Goal: Information Seeking & Learning: Learn about a topic

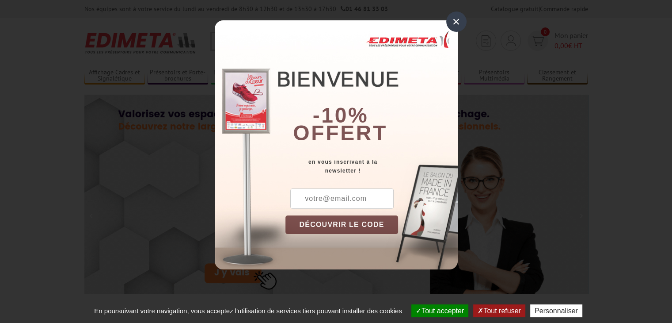
click at [457, 17] on div "×" at bounding box center [456, 21] width 20 height 20
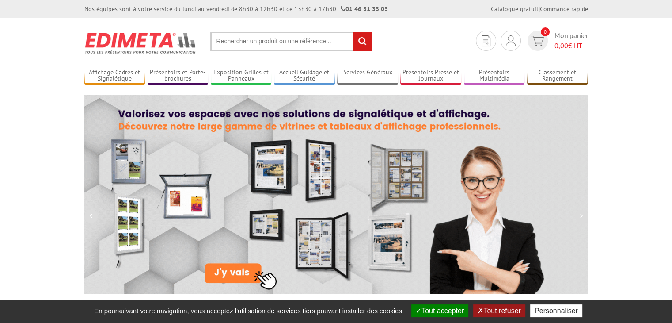
click at [259, 38] on input "text" at bounding box center [291, 41] width 162 height 19
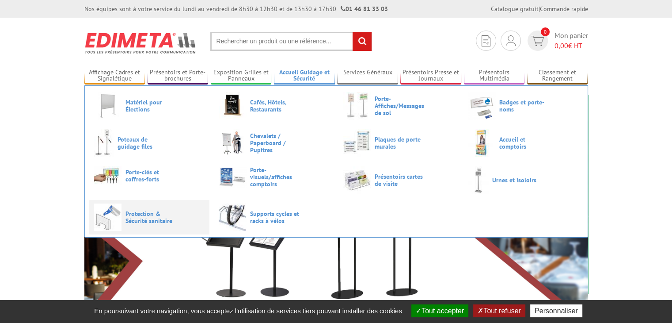
click at [133, 217] on span "Protection & Sécurité sanitaire" at bounding box center [152, 217] width 53 height 14
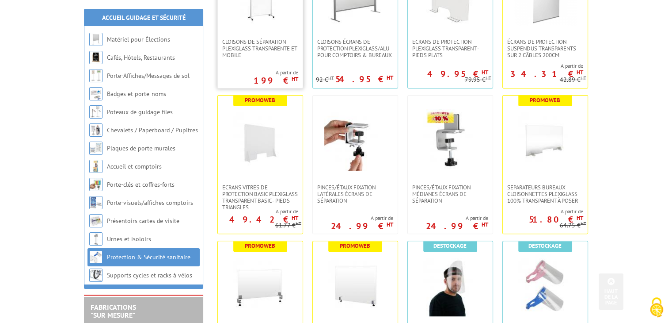
scroll to position [265, 0]
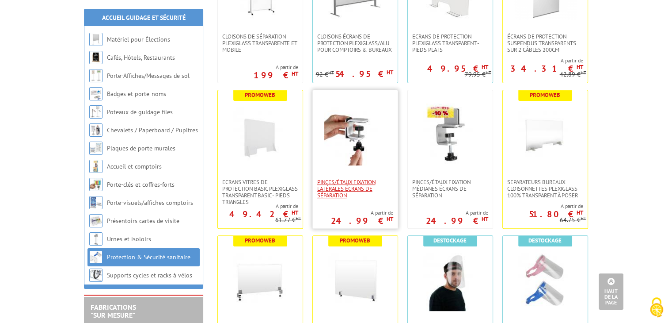
drag, startPoint x: 355, startPoint y: 138, endPoint x: 338, endPoint y: 186, distance: 50.9
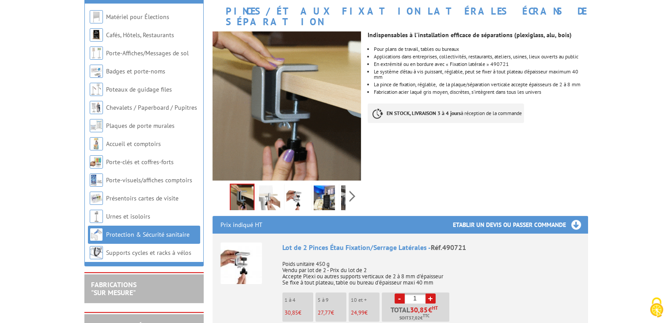
scroll to position [133, 0]
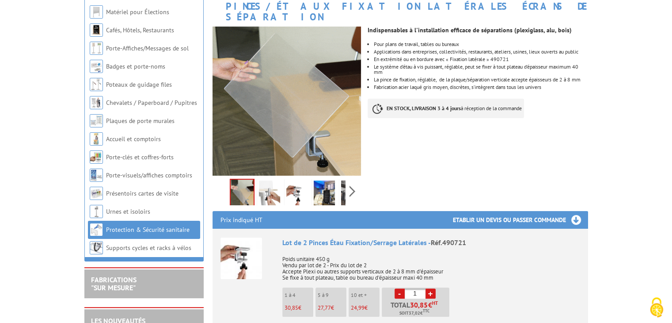
click at [264, 188] on img at bounding box center [269, 193] width 21 height 27
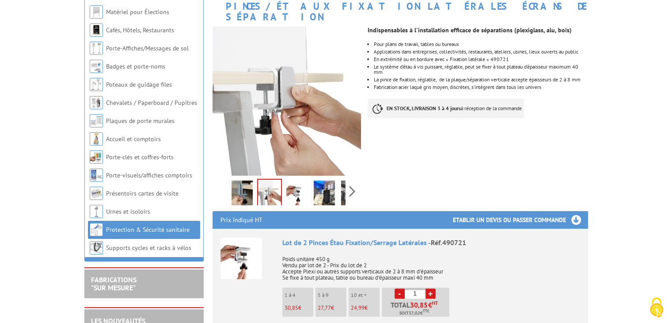
click at [298, 188] on img at bounding box center [296, 193] width 21 height 27
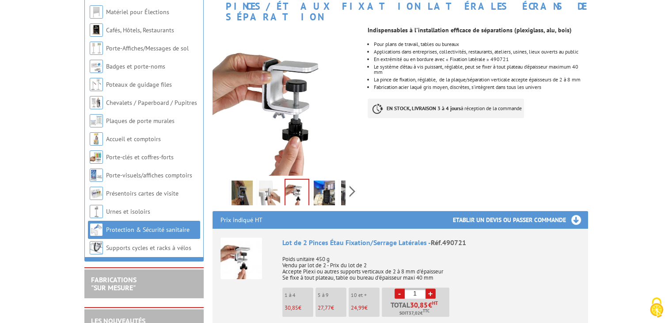
click at [323, 186] on img at bounding box center [324, 193] width 21 height 27
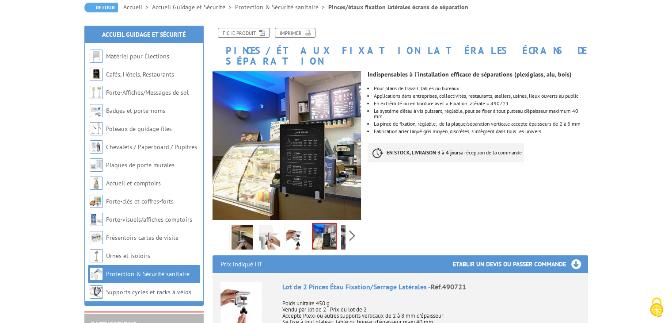
scroll to position [88, 0]
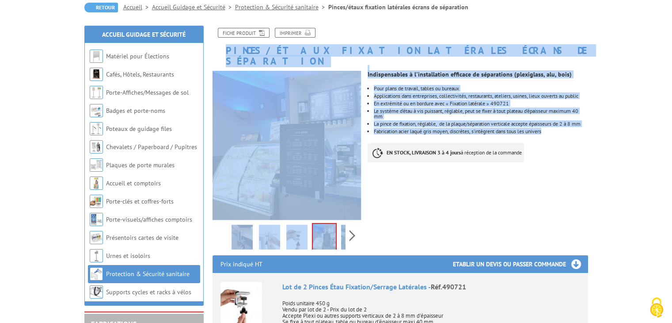
drag, startPoint x: 559, startPoint y: 128, endPoint x: 225, endPoint y: 50, distance: 342.6
click at [225, 50] on div "Fiche produit Imprimer Pinces/étaux fixation latérales écrans de séparation Pre…" at bounding box center [400, 325] width 389 height 594
copy div "Pinces/étaux fixation latérales écrans de séparation Previous Next Indispensabl…"
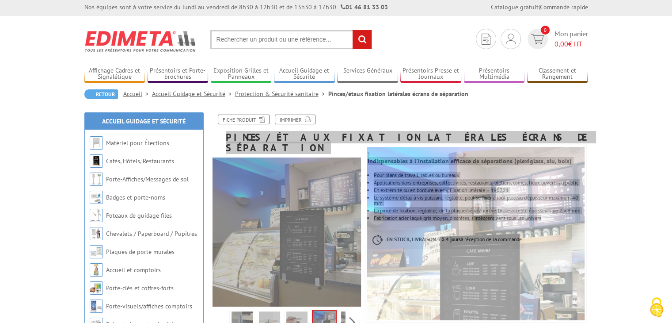
scroll to position [0, 0]
